Goal: Task Accomplishment & Management: Manage account settings

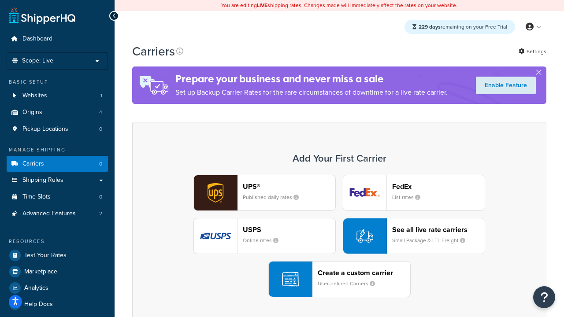
click at [339, 236] on div "UPS® Published daily rates FedEx List rates USPS Online rates See all live rate…" at bounding box center [340, 236] width 396 height 123
click at [339, 279] on div "Create a custom carrier User-defined Carriers" at bounding box center [364, 279] width 93 height 21
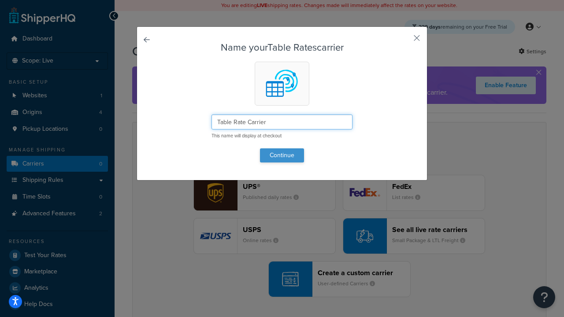
type input "Table Rate Carrier"
click at [282, 155] on button "Continue" at bounding box center [282, 156] width 44 height 14
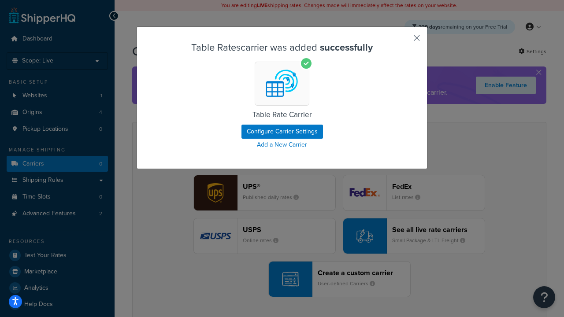
click at [404, 41] on button "button" at bounding box center [404, 41] width 2 height 2
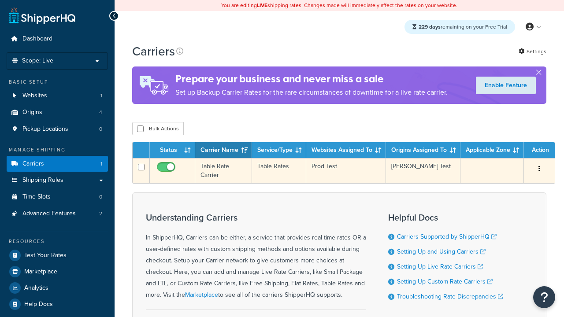
click at [540, 171] on icon "button" at bounding box center [540, 169] width 2 height 6
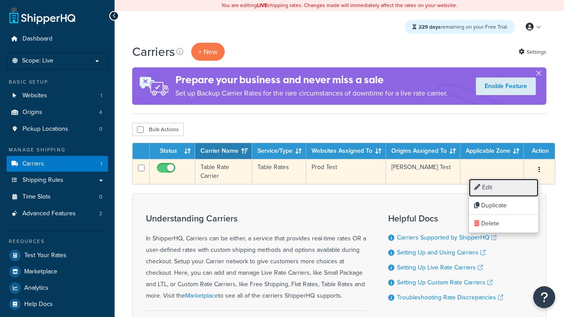
click at [504, 188] on link "Edit" at bounding box center [504, 188] width 70 height 18
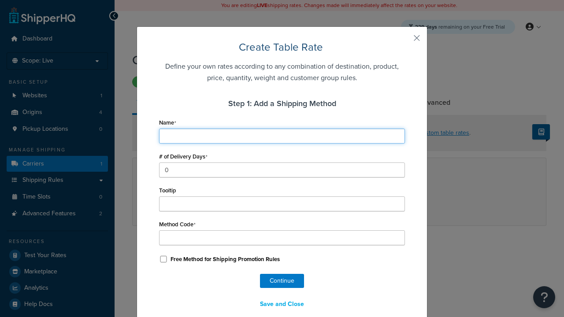
type input "Ground"
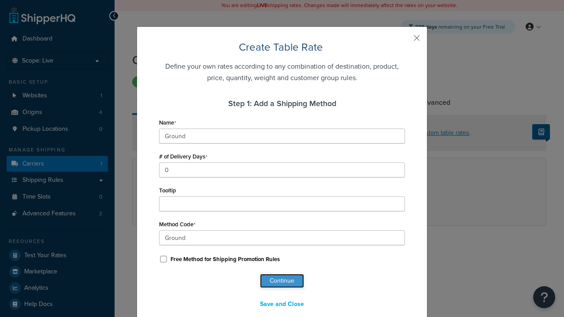
click at [282, 281] on button "Continue" at bounding box center [282, 281] width 44 height 14
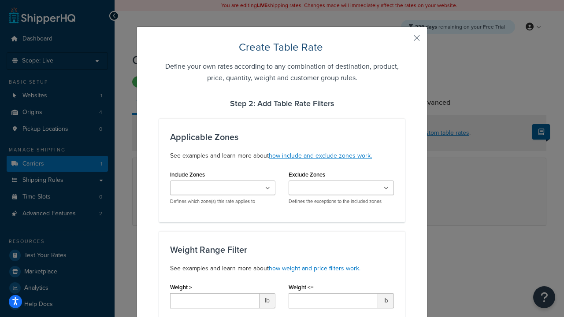
type input "10"
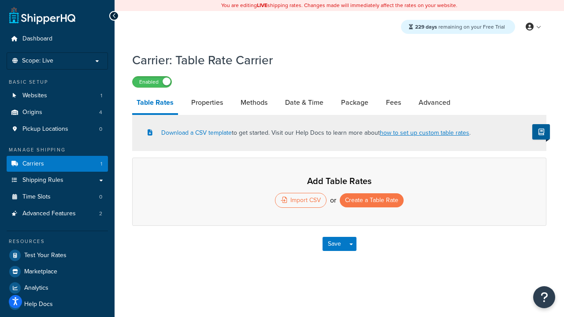
select select "25"
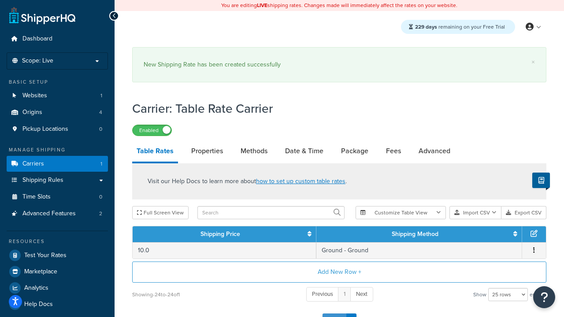
click at [334, 314] on button "Save" at bounding box center [335, 321] width 24 height 14
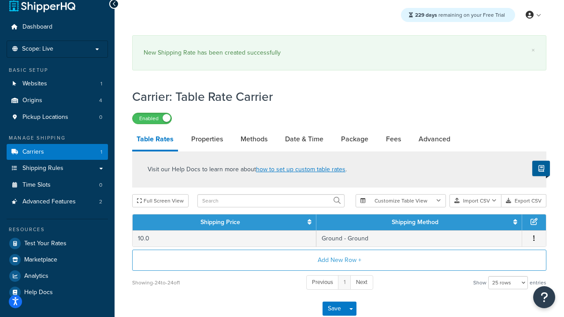
scroll to position [0, 0]
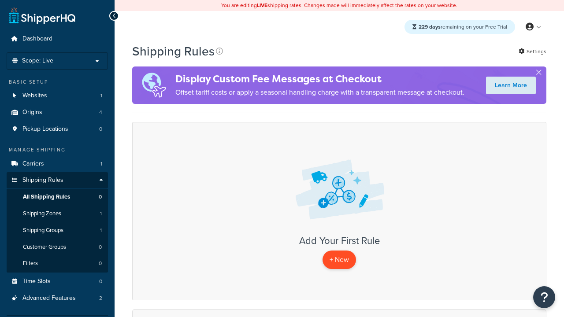
click at [339, 260] on p "+ New" at bounding box center [340, 260] width 34 height 18
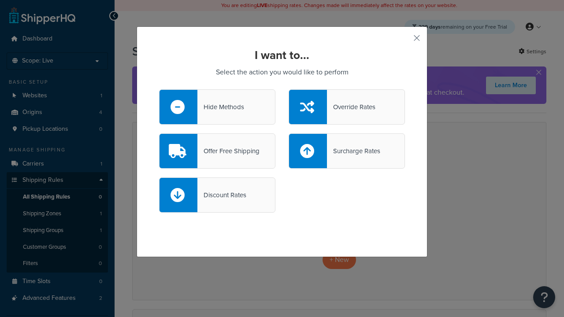
click at [347, 107] on div "Override Rates" at bounding box center [351, 107] width 48 height 12
click at [0, 0] on input "Override Rates" at bounding box center [0, 0] width 0 height 0
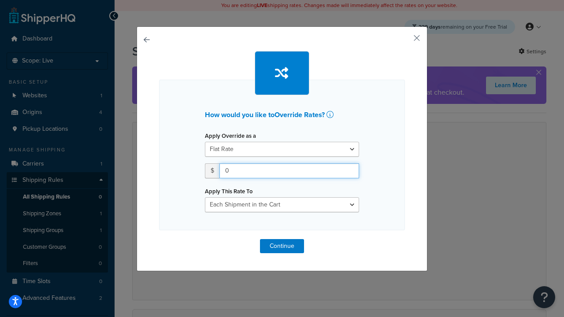
type input "100"
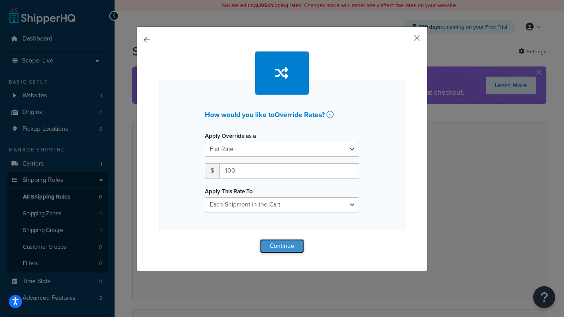
click at [282, 246] on button "Continue" at bounding box center [282, 246] width 44 height 14
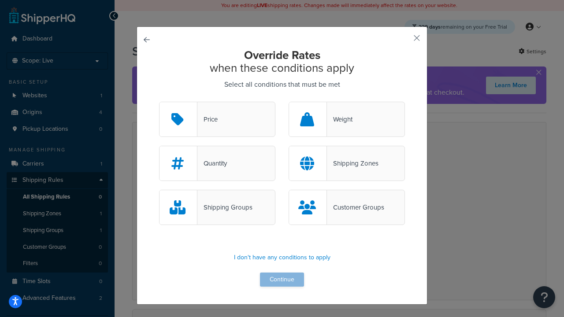
click at [217, 120] on div "Price" at bounding box center [208, 119] width 20 height 12
click at [0, 0] on input "Price" at bounding box center [0, 0] width 0 height 0
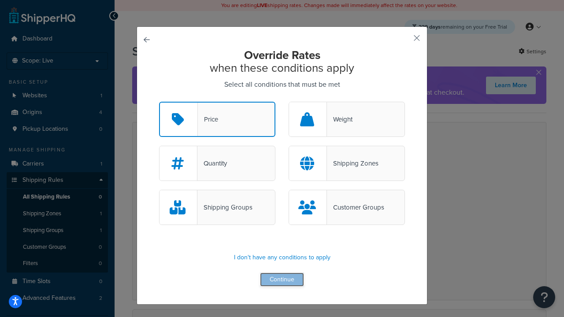
click at [282, 280] on button "Continue" at bounding box center [282, 280] width 44 height 14
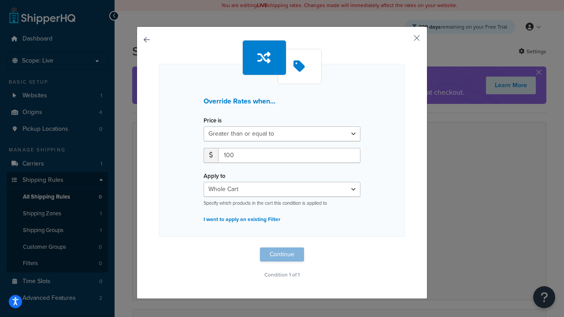
type input "100"
click at [282, 255] on button "Continue" at bounding box center [282, 255] width 44 height 14
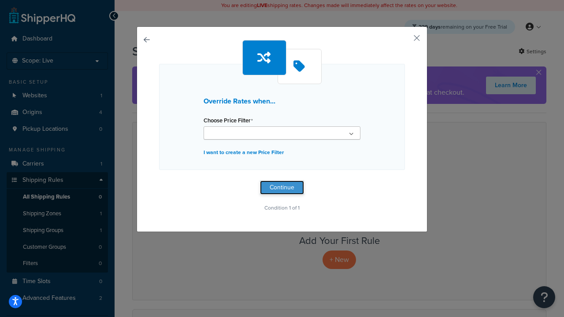
click at [282, 188] on button "Continue" at bounding box center [282, 188] width 44 height 14
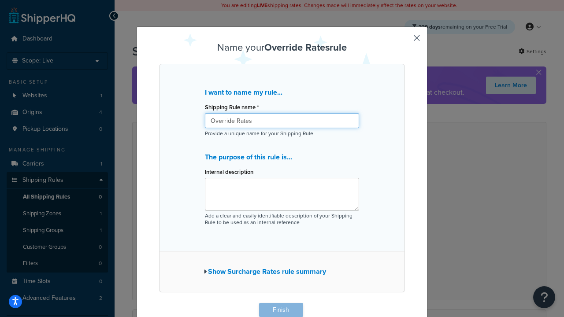
type input "Override Rates"
click at [281, 310] on button "Finish" at bounding box center [281, 310] width 44 height 14
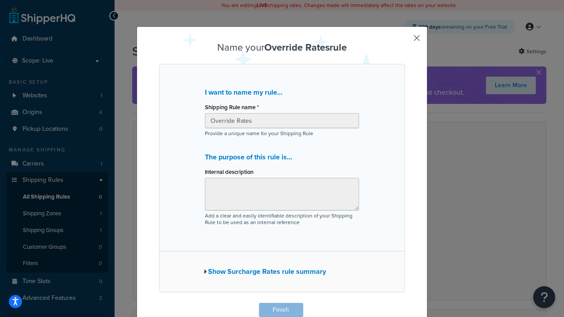
scroll to position [0, 0]
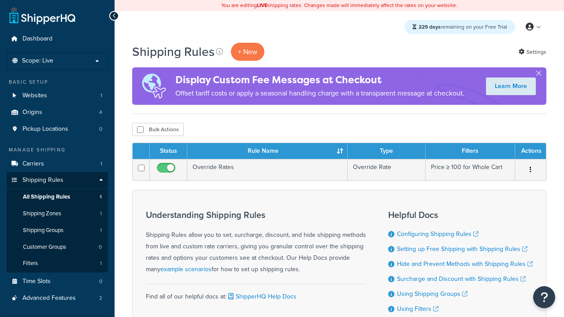
click at [168, 152] on th "Status" at bounding box center [168, 151] width 37 height 16
click at [267, 152] on th "Rule Name" at bounding box center [267, 151] width 160 height 16
click at [387, 152] on th "Type" at bounding box center [387, 151] width 78 height 16
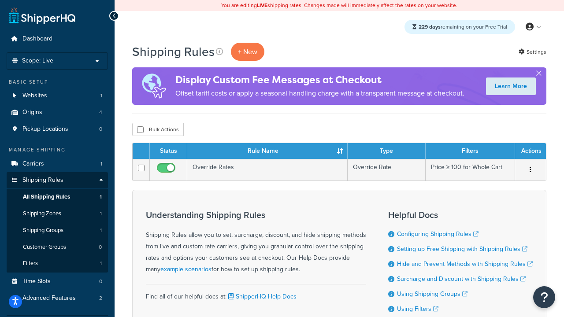
click at [387, 152] on th "Type" at bounding box center [387, 151] width 78 height 16
click at [470, 152] on th "Filters" at bounding box center [470, 151] width 89 height 16
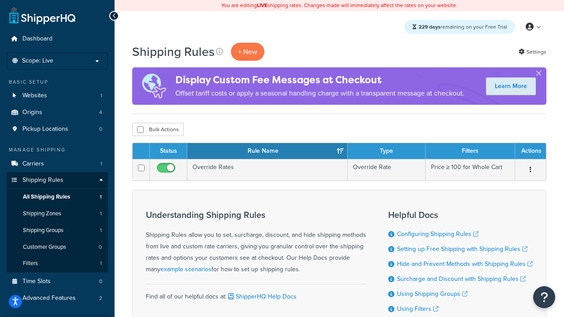
click at [530, 152] on th "Actions" at bounding box center [530, 151] width 31 height 16
click at [220, 52] on icon at bounding box center [219, 51] width 7 height 7
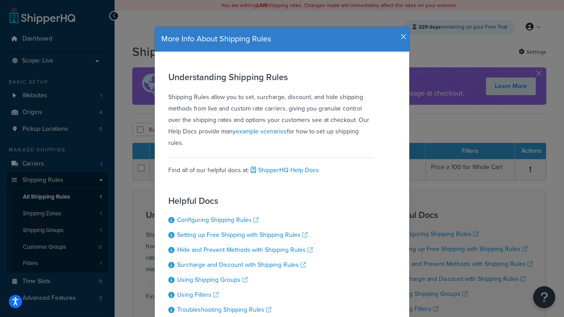
click at [402, 34] on icon "button" at bounding box center [404, 37] width 6 height 8
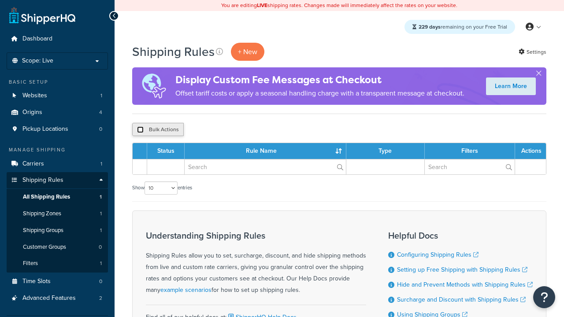
click at [140, 130] on input "checkbox" at bounding box center [140, 130] width 7 height 7
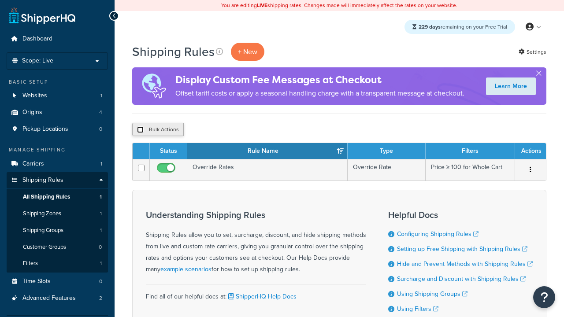
click at [158, 130] on button "Bulk Actions" at bounding box center [158, 129] width 52 height 13
checkbox input "true"
click at [0, 0] on button "Delete" at bounding box center [0, 0] width 0 height 0
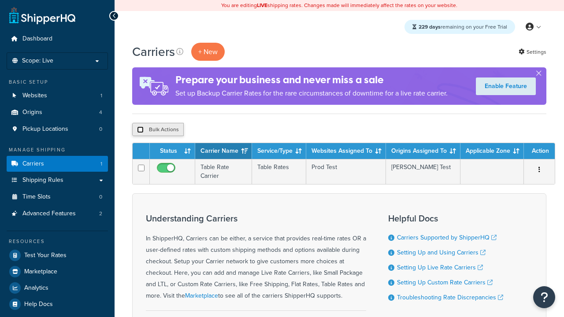
click at [140, 130] on input "checkbox" at bounding box center [140, 130] width 7 height 7
checkbox input "true"
click at [0, 0] on button "Delete" at bounding box center [0, 0] width 0 height 0
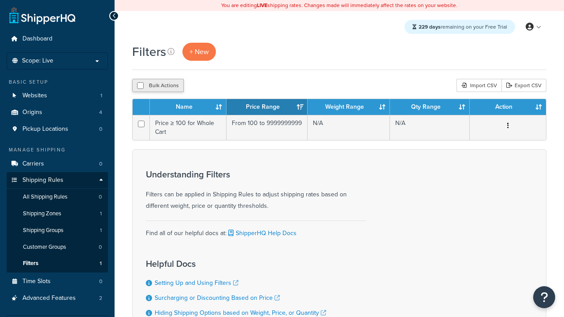
click at [158, 86] on button "Bulk Actions" at bounding box center [158, 85] width 52 height 13
checkbox input "true"
click at [0, 0] on button "Delete" at bounding box center [0, 0] width 0 height 0
